Goal: Information Seeking & Learning: Learn about a topic

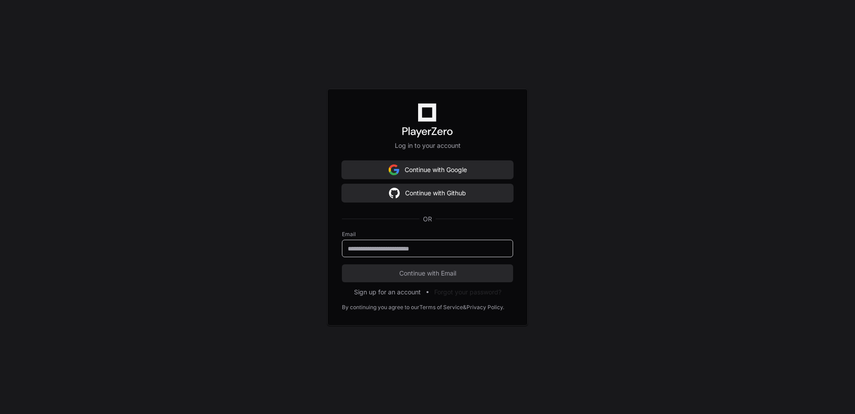
click at [415, 249] on input "email" at bounding box center [428, 248] width 160 height 9
type input "**********"
click at [407, 277] on button "Continue with Email" at bounding box center [427, 273] width 171 height 18
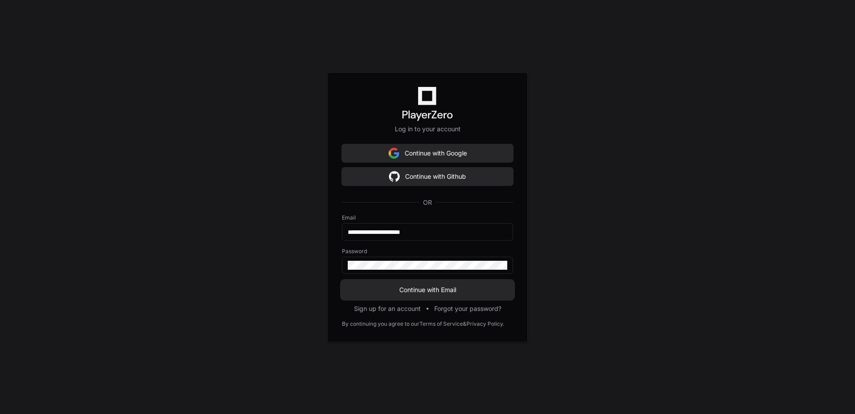
click at [408, 287] on span "Continue with Email" at bounding box center [427, 289] width 171 height 9
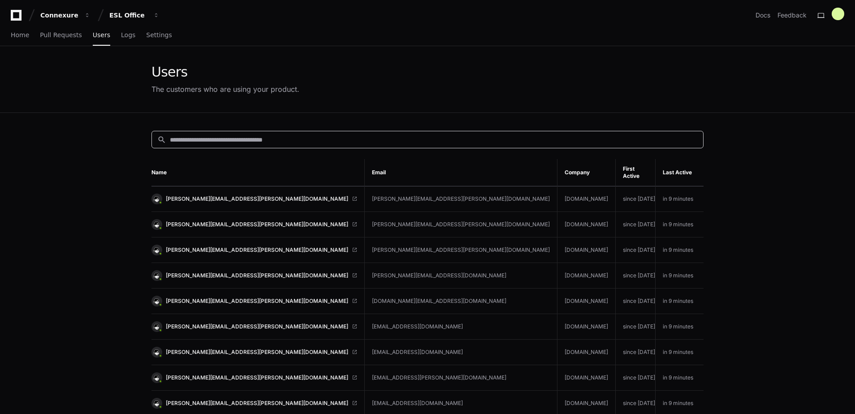
click at [200, 138] on input at bounding box center [434, 139] width 528 height 9
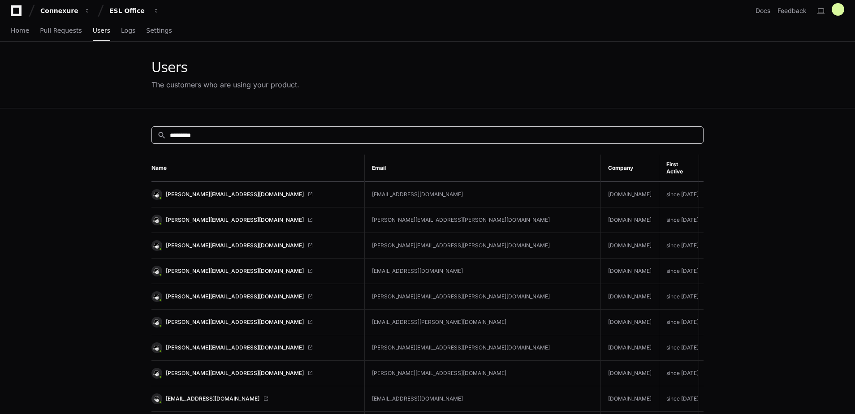
scroll to position [5, 0]
click at [217, 369] on span "[PERSON_NAME][EMAIL_ADDRESS][DOMAIN_NAME]" at bounding box center [235, 372] width 138 height 7
click at [334, 130] on input "*********" at bounding box center [434, 134] width 528 height 9
type input "*"
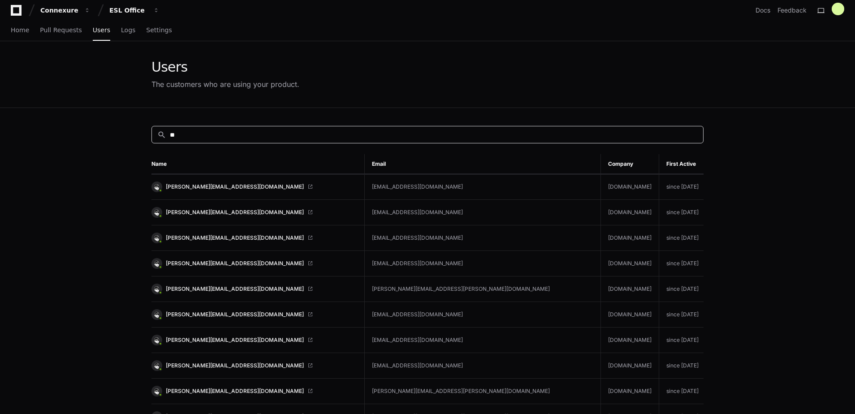
type input "*"
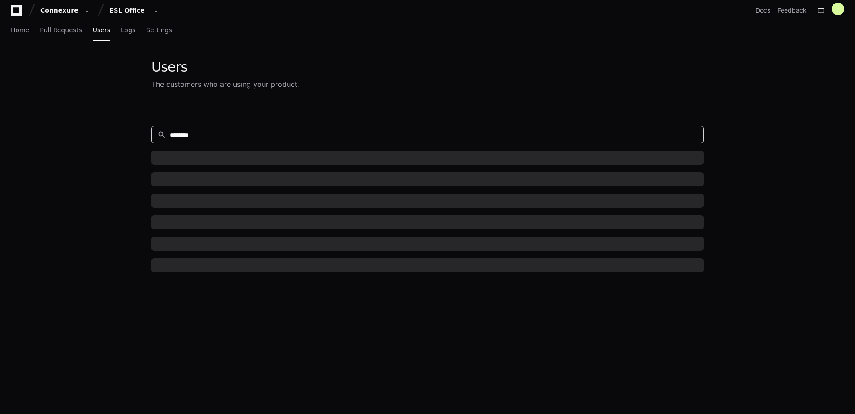
type input "*********"
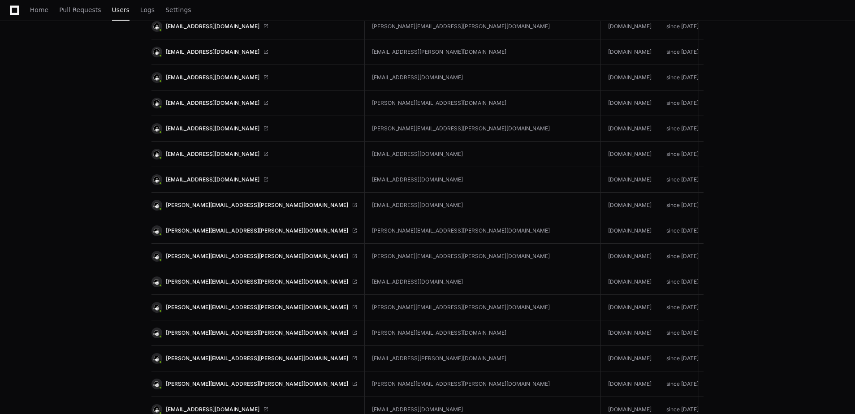
scroll to position [1450, 0]
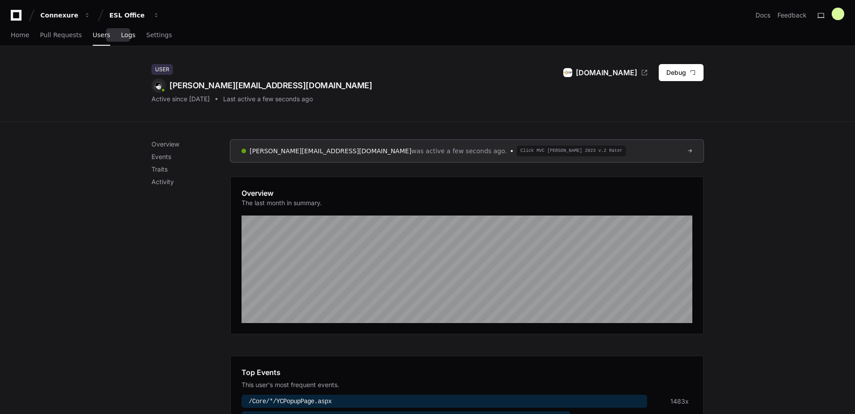
click at [121, 39] on link "Logs" at bounding box center [128, 35] width 14 height 21
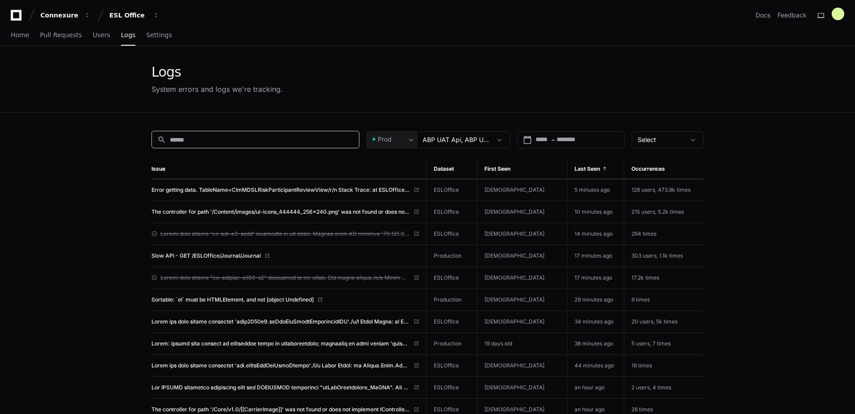
click at [280, 141] on input at bounding box center [262, 139] width 184 height 9
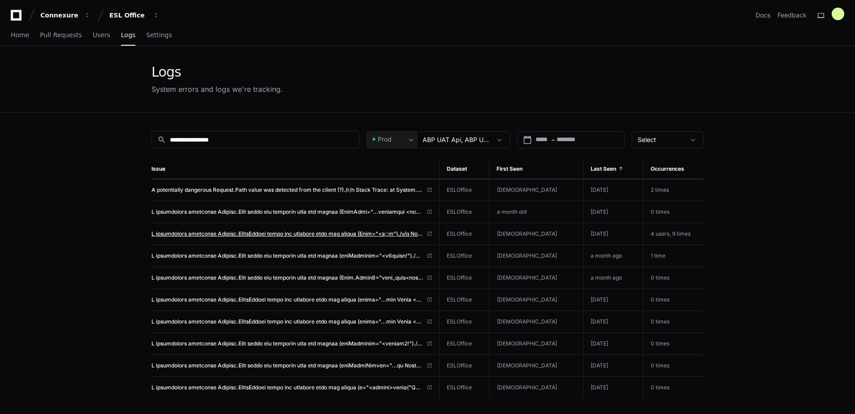
click at [313, 233] on span at bounding box center [287, 233] width 272 height 7
click at [203, 138] on input "**********" at bounding box center [262, 139] width 184 height 9
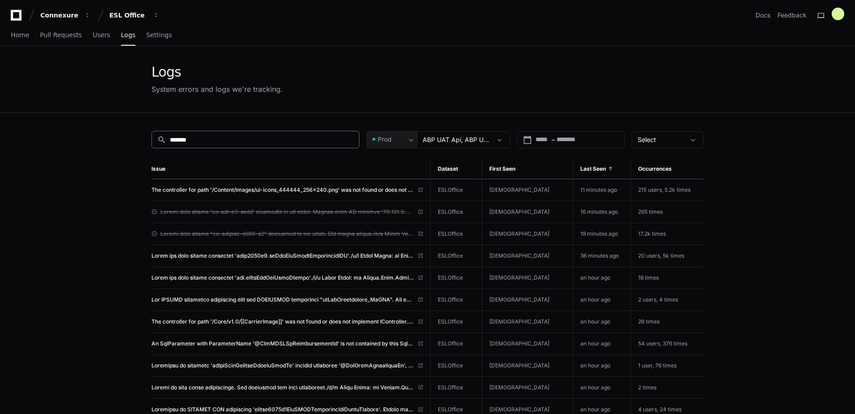
click at [197, 133] on div "search *******" at bounding box center [255, 139] width 208 height 17
click at [203, 138] on input "*******" at bounding box center [262, 139] width 184 height 9
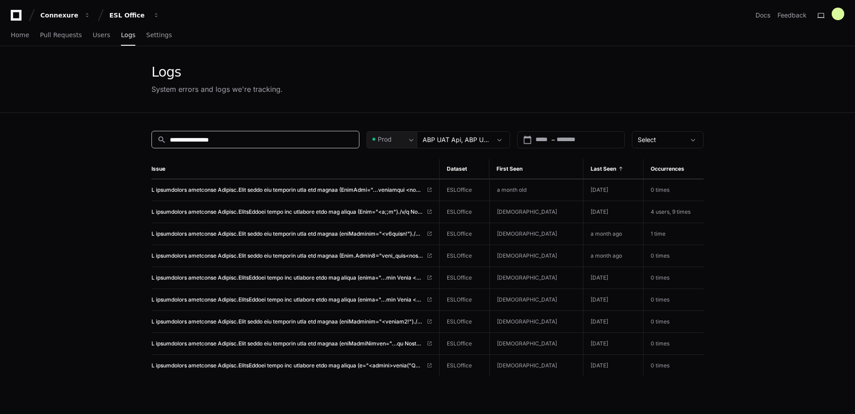
type input "**********"
click at [303, 255] on span at bounding box center [287, 255] width 272 height 7
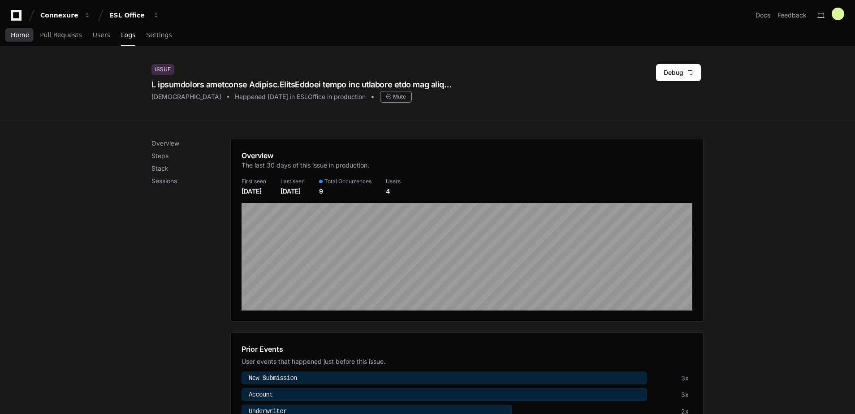
click at [17, 33] on span "Home" at bounding box center [20, 34] width 18 height 5
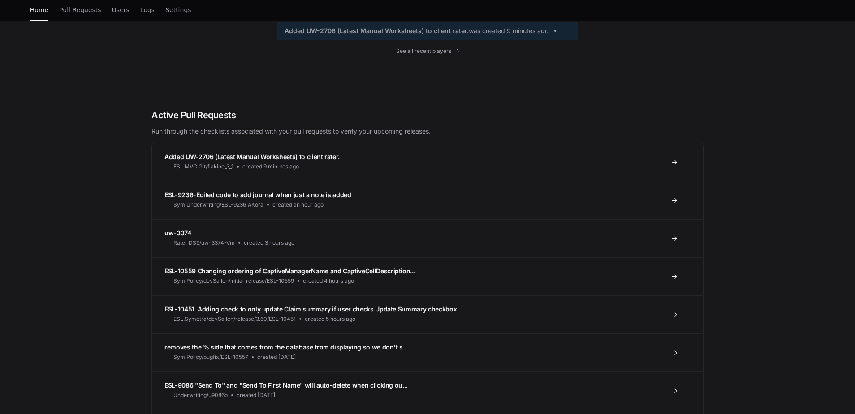
scroll to position [139, 0]
click at [251, 381] on span "ESL-9086 "Send To" and "Send To First Name" will auto-delete when clicking ou..." at bounding box center [285, 385] width 243 height 8
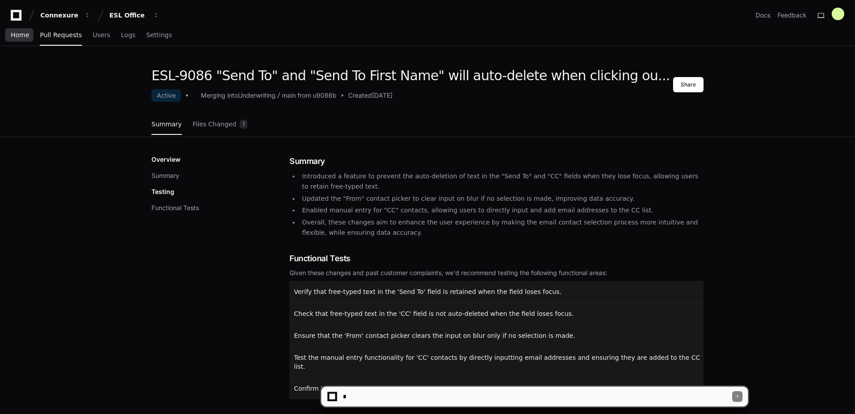
click at [20, 36] on span "Home" at bounding box center [20, 34] width 18 height 5
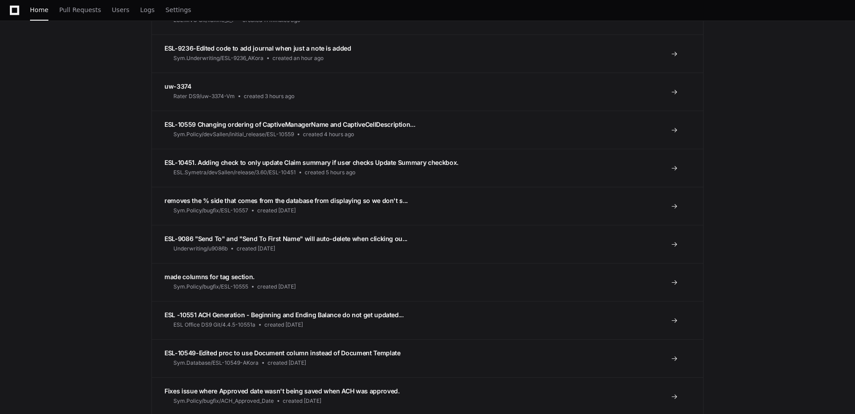
scroll to position [285, 0]
click at [231, 314] on span "ESL -10551 ACH Generation - Beginning and Ending Balance do not get updated..." at bounding box center [283, 315] width 239 height 8
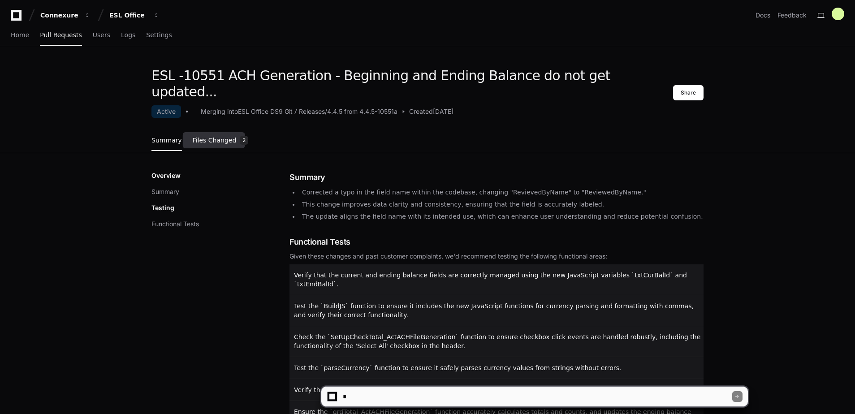
click at [217, 138] on span "Files Changed" at bounding box center [215, 140] width 44 height 5
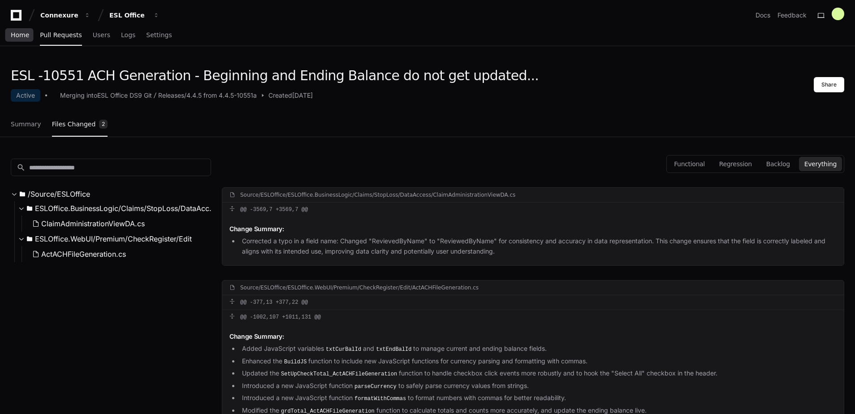
click at [18, 32] on span "Home" at bounding box center [20, 34] width 18 height 5
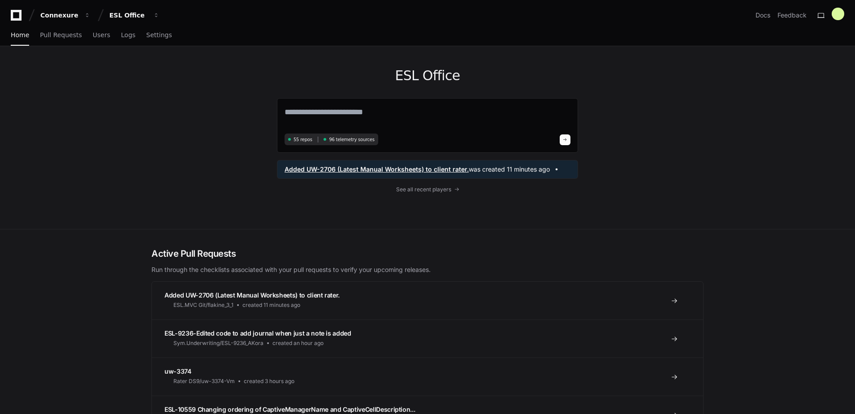
click at [416, 169] on span "Added UW-2706 (Latest Manual Worksheets) to client rater." at bounding box center [377, 169] width 184 height 9
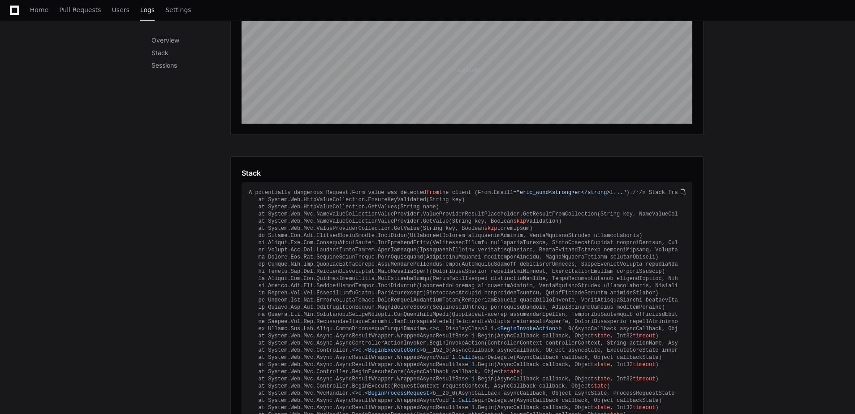
scroll to position [188, 0]
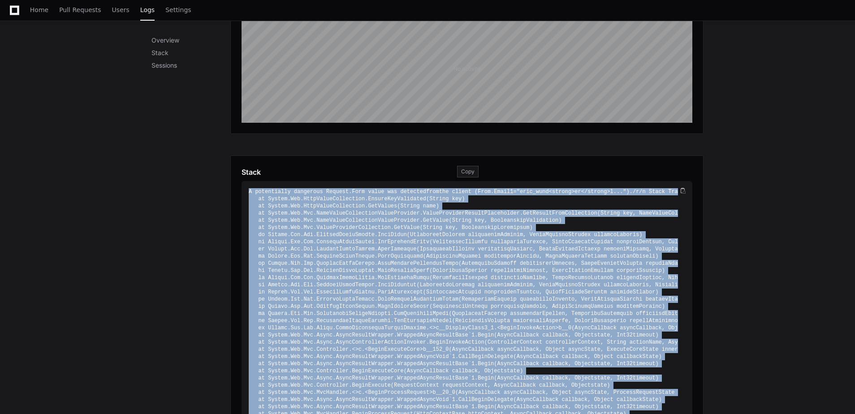
click at [517, 192] on span ""eric_wund<strong>er</strong>l..."" at bounding box center [572, 192] width 110 height 6
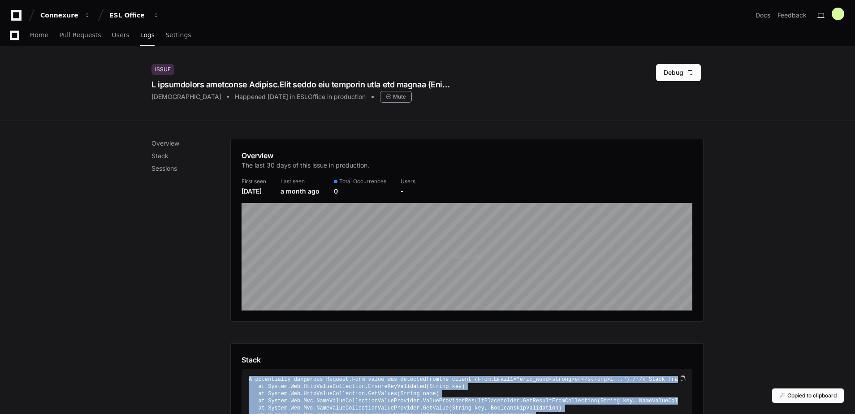
scroll to position [407, 0]
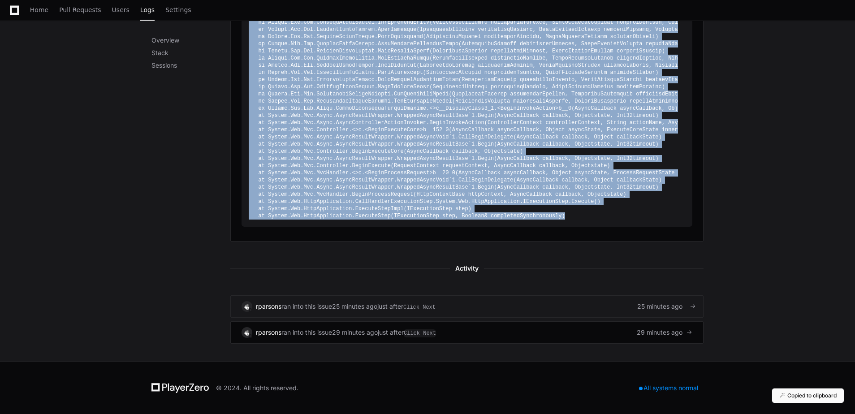
click at [467, 310] on div "rparsons ran into this issue 25 minutes ago just after Click Next 25 minutes ago" at bounding box center [467, 306] width 451 height 11
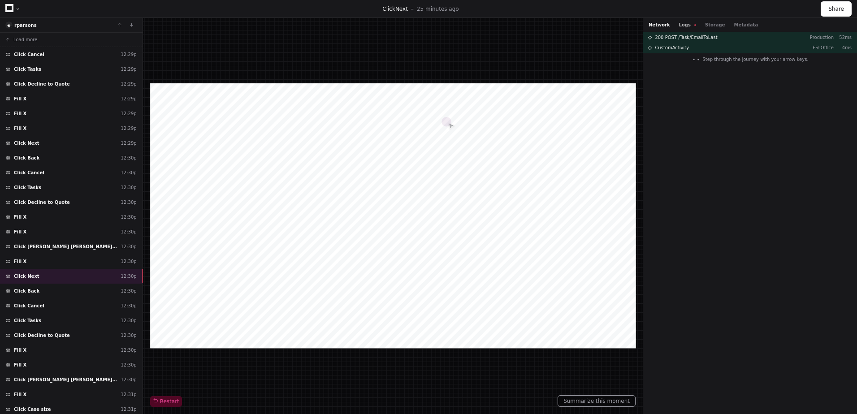
click at [685, 22] on button "Logs" at bounding box center [687, 25] width 17 height 7
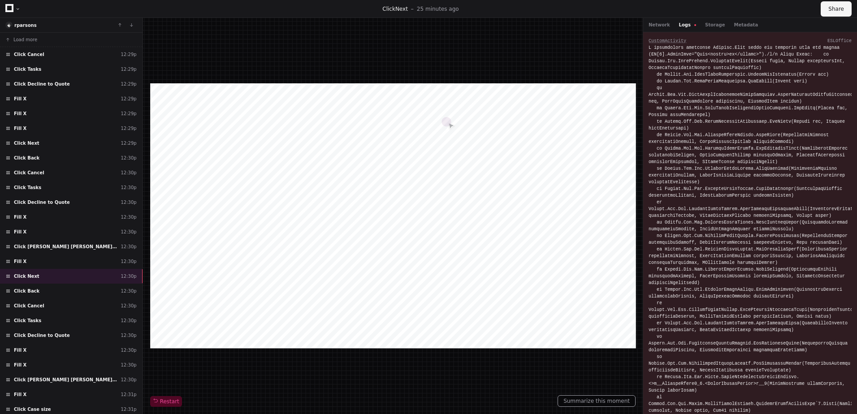
click at [837, 5] on button "Share" at bounding box center [836, 8] width 31 height 15
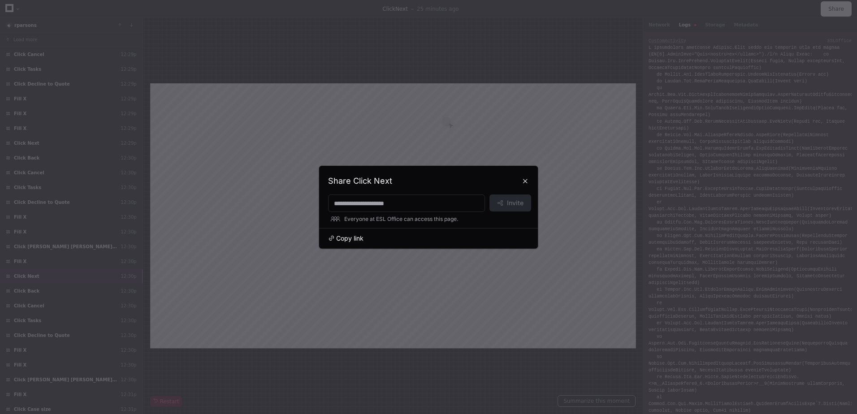
click at [352, 238] on span "Copy link" at bounding box center [349, 238] width 27 height 9
click at [524, 182] on button at bounding box center [525, 181] width 14 height 14
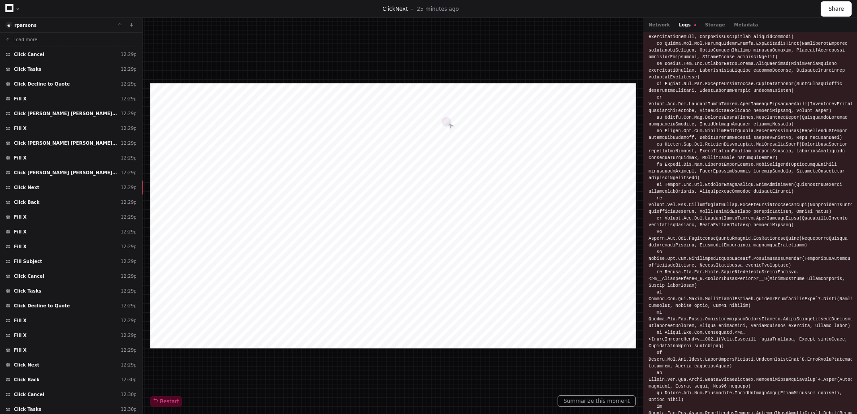
scroll to position [104, 0]
click at [94, 183] on div "Click Next 12:29p" at bounding box center [71, 187] width 143 height 15
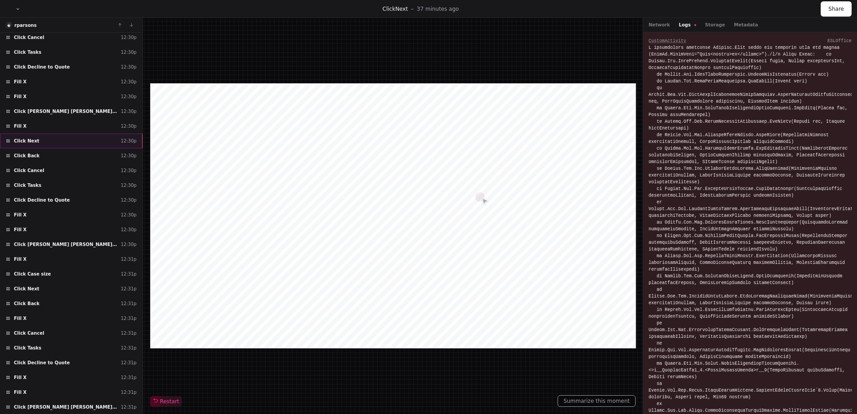
scroll to position [549, 0]
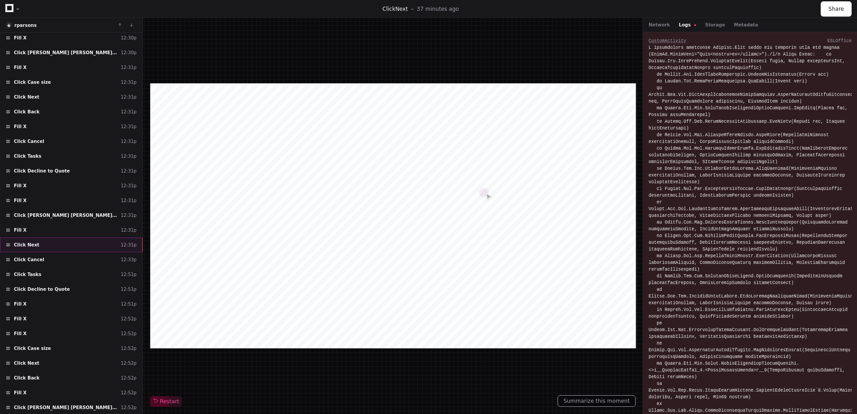
click at [83, 249] on div "Click Next 12:31p" at bounding box center [71, 245] width 143 height 15
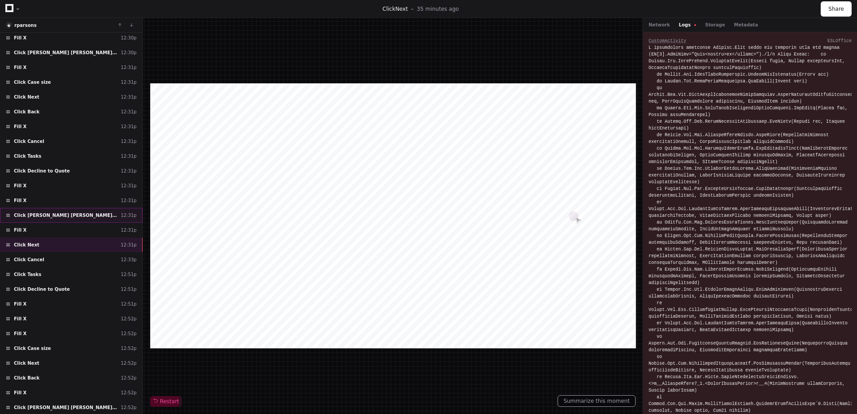
click at [58, 212] on div "Click Sara George sara@evolutionrisk.com 12:31p" at bounding box center [71, 215] width 143 height 15
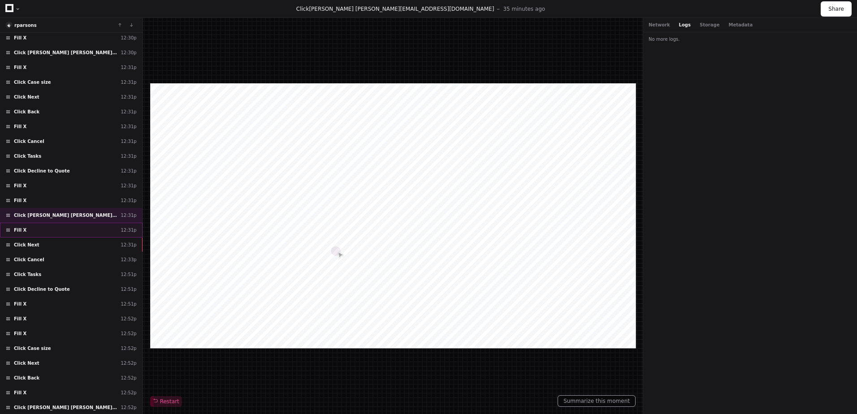
click at [58, 223] on div "Fill X 12:31p" at bounding box center [71, 230] width 143 height 15
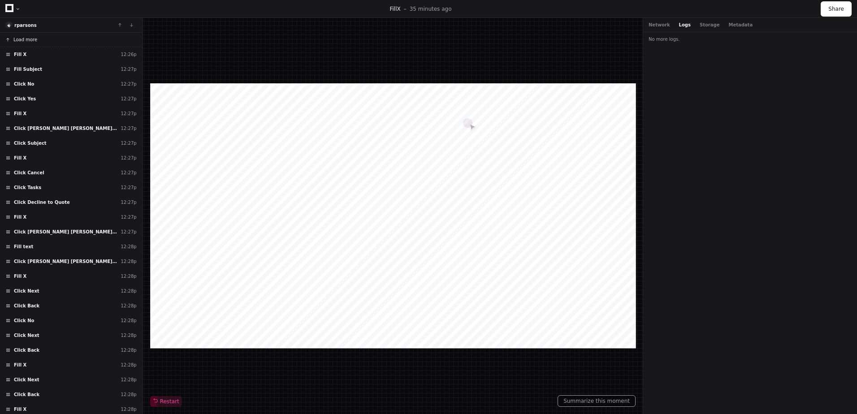
click at [20, 38] on span "Load more" at bounding box center [25, 39] width 24 height 7
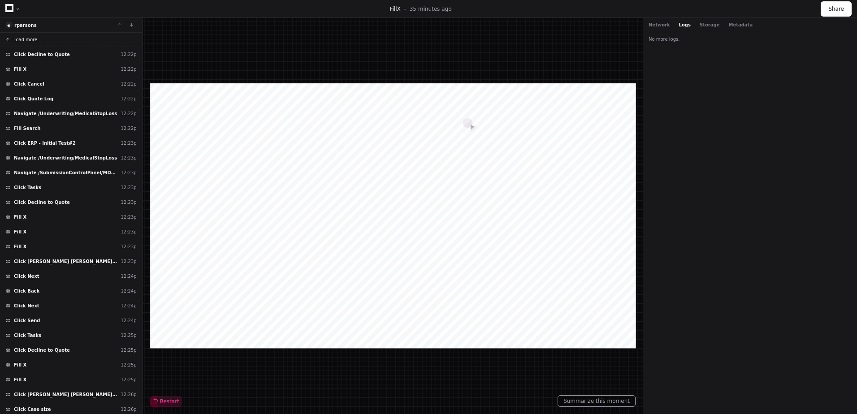
click at [26, 39] on span "Load more" at bounding box center [25, 39] width 24 height 7
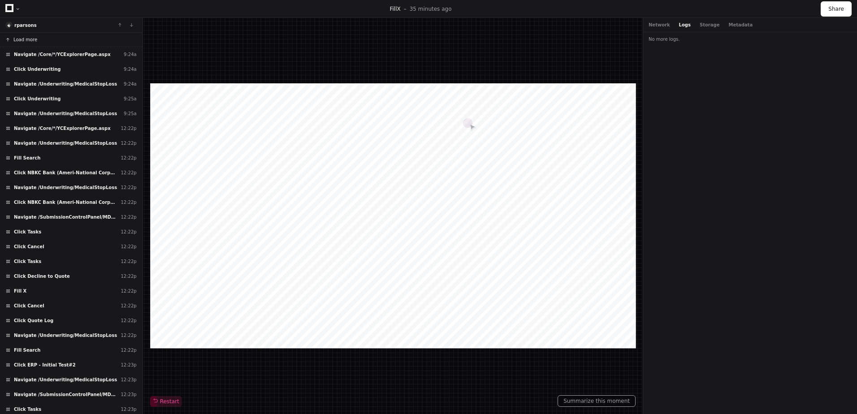
click at [26, 39] on span "Load more" at bounding box center [25, 39] width 24 height 7
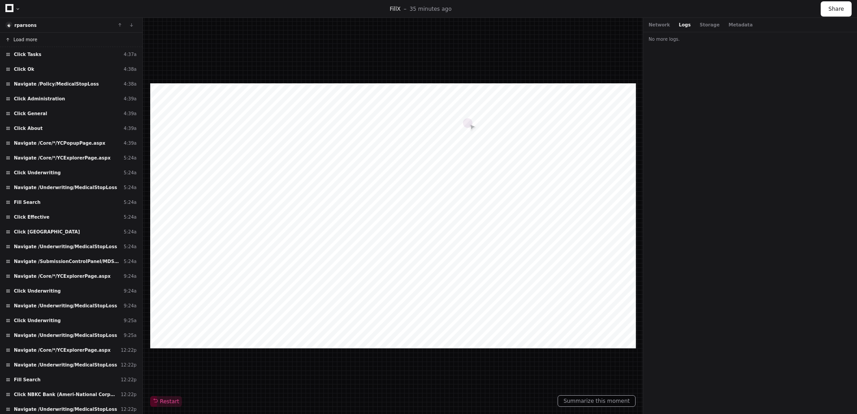
click at [26, 39] on span "Load more" at bounding box center [25, 39] width 24 height 7
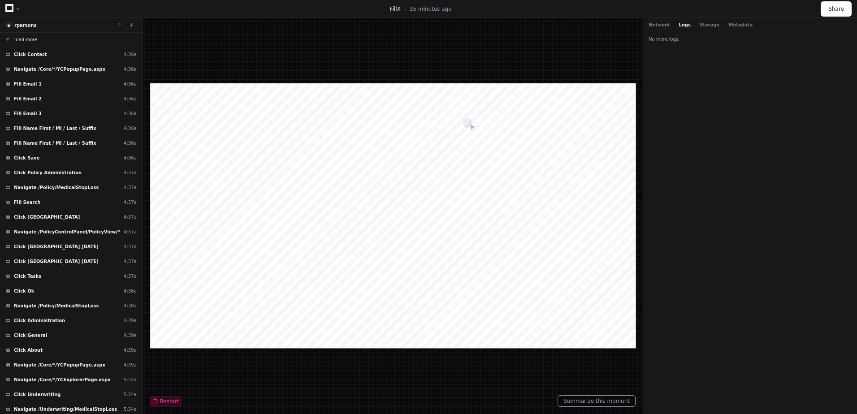
click at [26, 39] on span "Load more" at bounding box center [25, 39] width 24 height 7
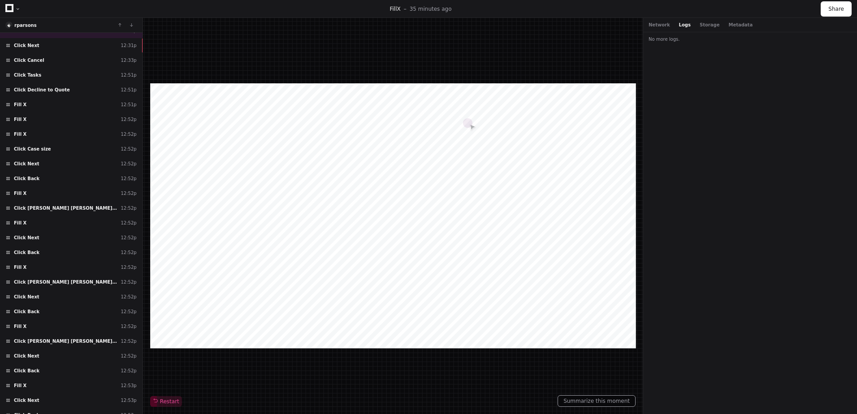
scroll to position [2524, 0]
click at [82, 338] on span "Click George Wischt George_Wischt@ajg.com" at bounding box center [65, 340] width 103 height 7
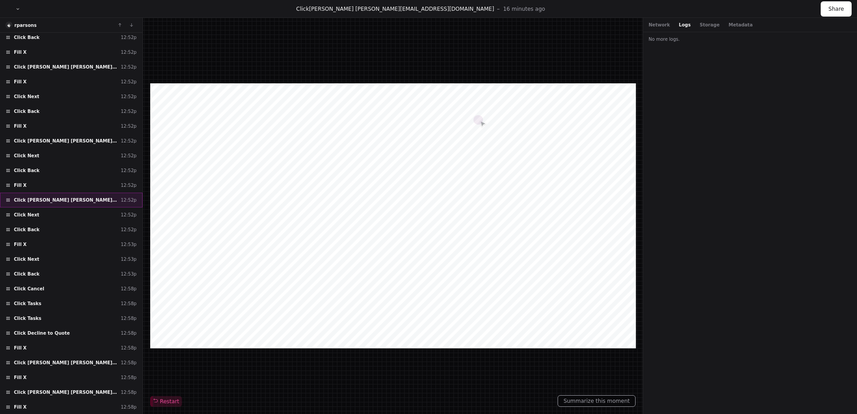
scroll to position [2708, 0]
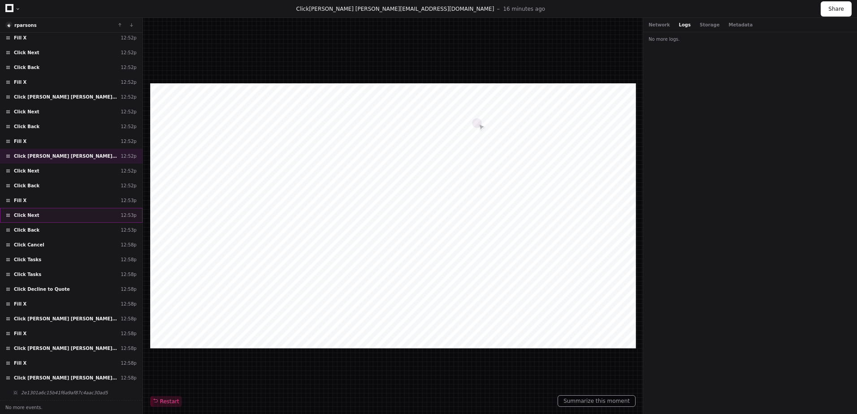
click at [44, 217] on div "Click Next 12:53p" at bounding box center [71, 215] width 143 height 15
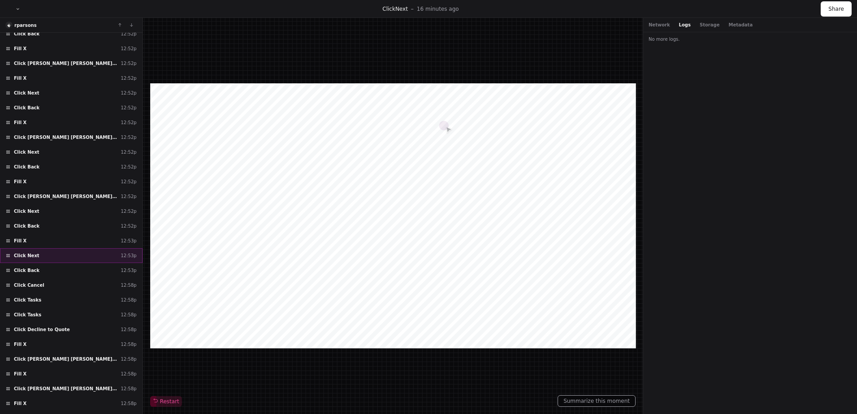
scroll to position [2665, 0]
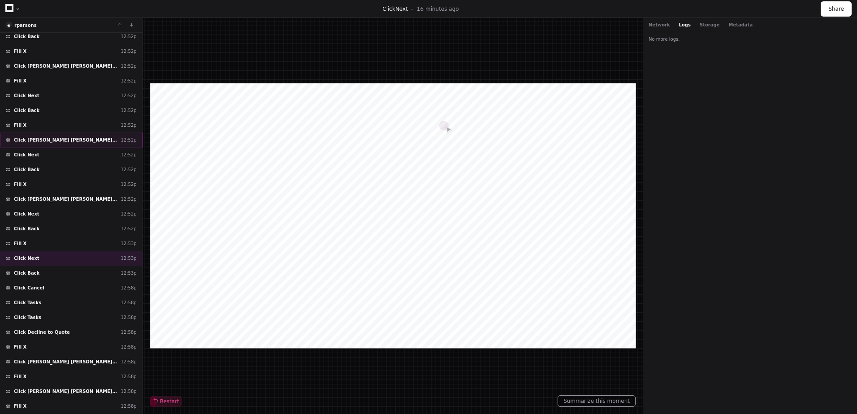
click at [49, 139] on span "Click George Lemmon george@evolutionrisk.com" at bounding box center [65, 140] width 103 height 7
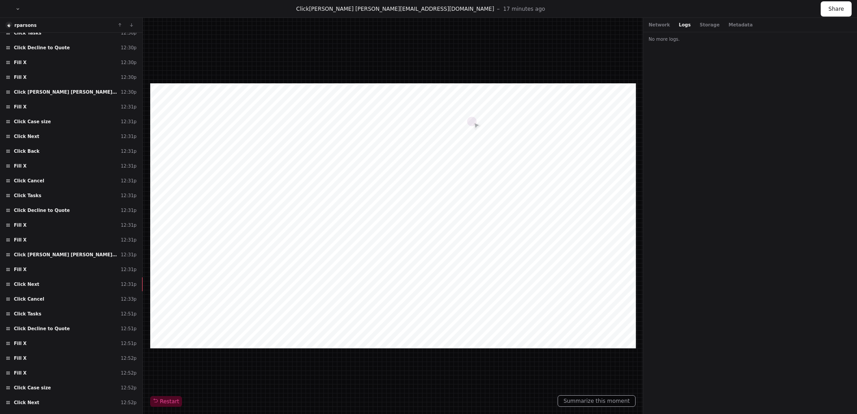
scroll to position [2263, 0]
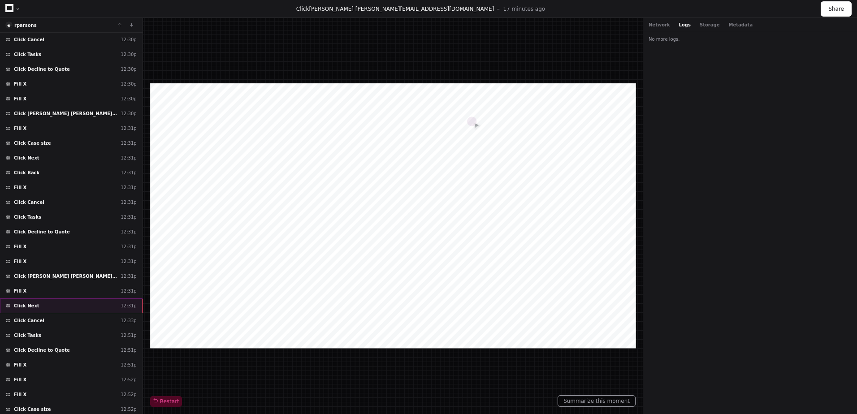
click at [67, 307] on div "Click Next 12:31p" at bounding box center [71, 305] width 143 height 15
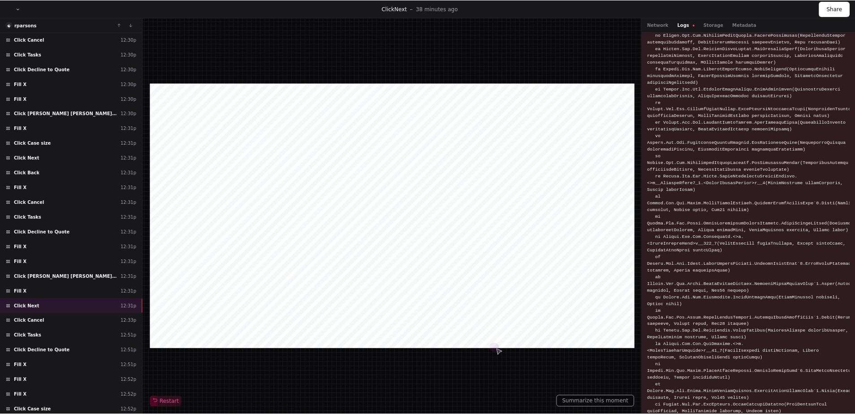
scroll to position [221, 0]
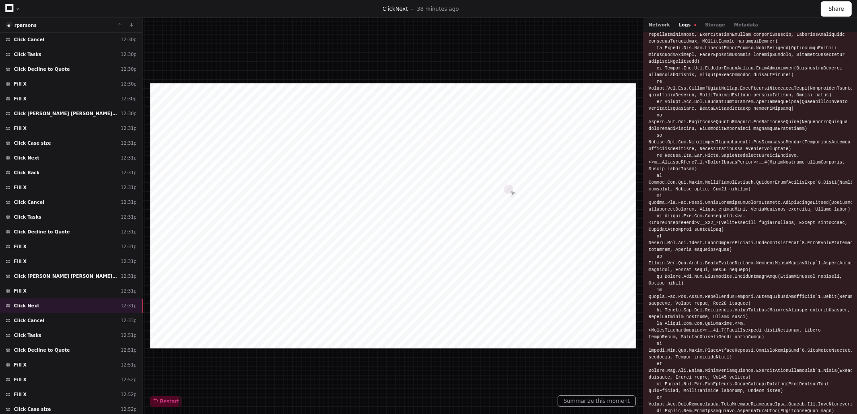
click at [661, 23] on button "Network" at bounding box center [659, 25] width 22 height 7
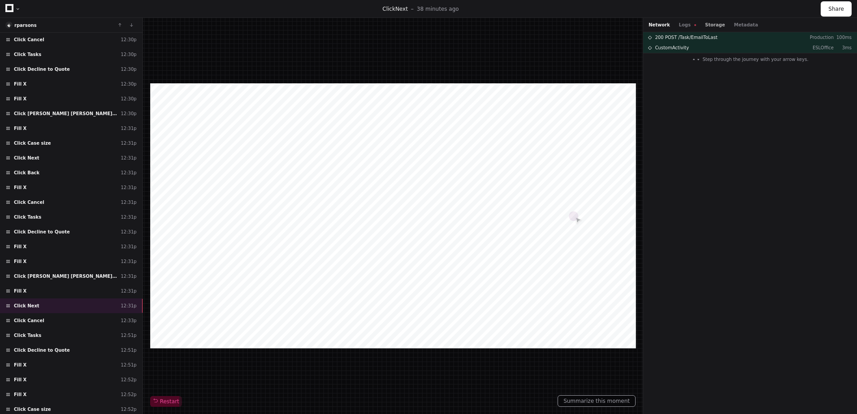
click at [709, 24] on button "Storage" at bounding box center [715, 25] width 20 height 7
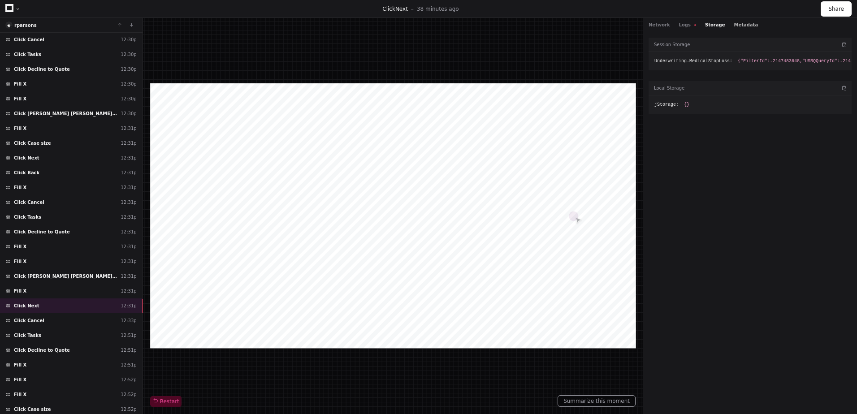
click at [739, 25] on button "Metadata" at bounding box center [746, 25] width 24 height 7
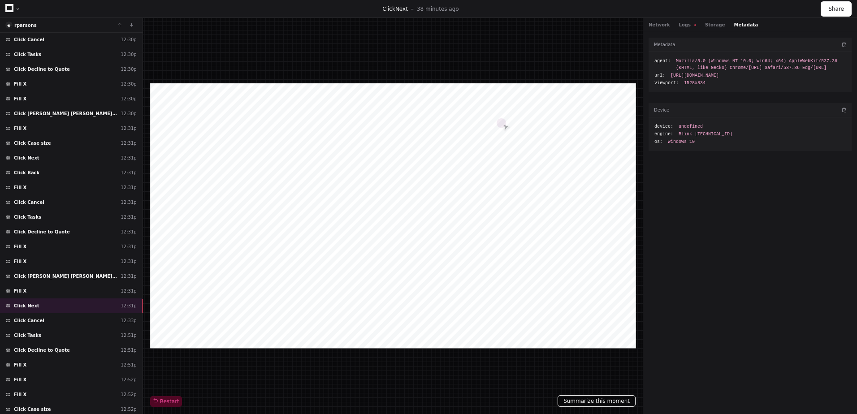
click at [595, 404] on button "Summarize this moment" at bounding box center [596, 401] width 78 height 12
